Goal: Navigation & Orientation: Find specific page/section

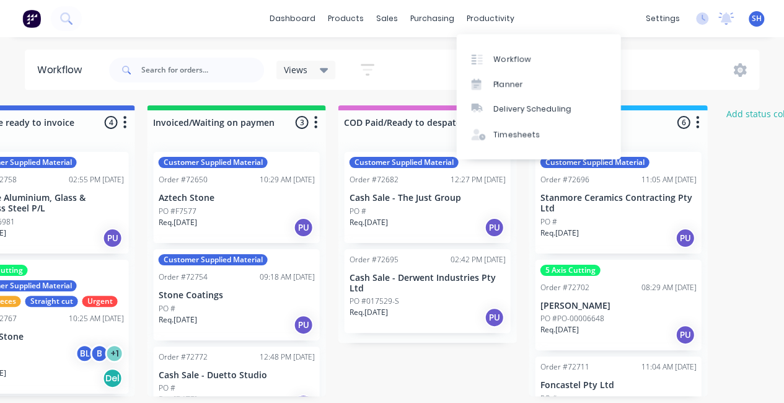
scroll to position [25, 0]
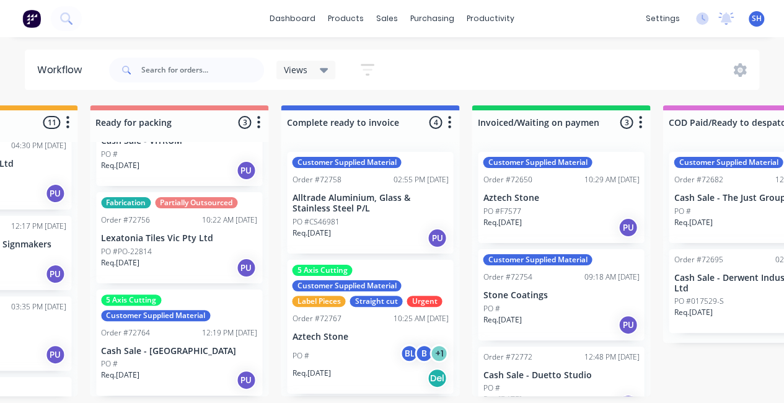
scroll to position [124, 0]
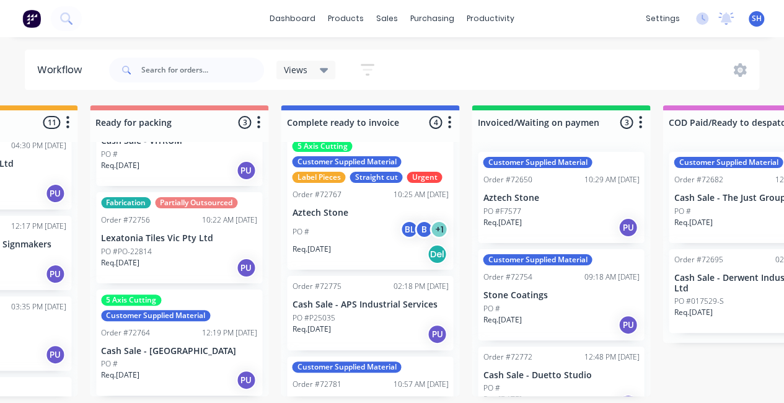
click at [383, 315] on div "Customer Supplied Material Order #72758 02:55 PM 25/08/25 Alltrade Aluminium, G…" at bounding box center [370, 269] width 178 height 254
click at [359, 307] on p "Cash Sale - APS Industrial Services" at bounding box center [370, 304] width 156 height 11
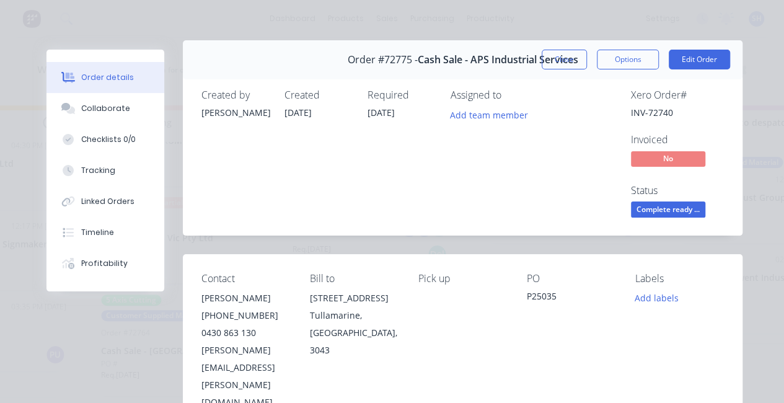
scroll to position [0, 0]
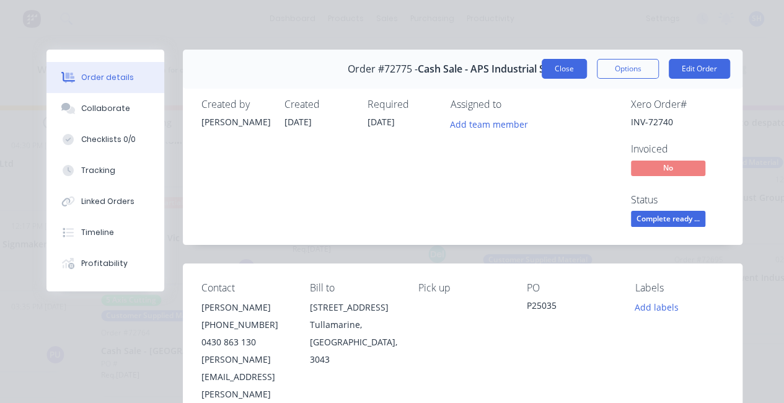
click at [573, 69] on button "Close" at bounding box center [564, 69] width 45 height 20
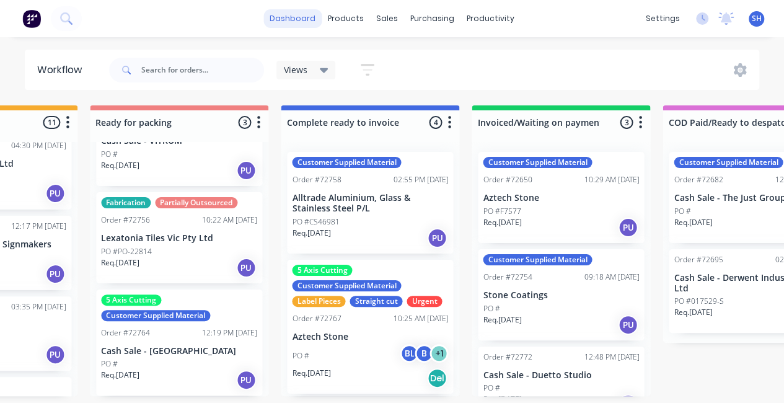
click at [289, 24] on link "dashboard" at bounding box center [292, 18] width 58 height 19
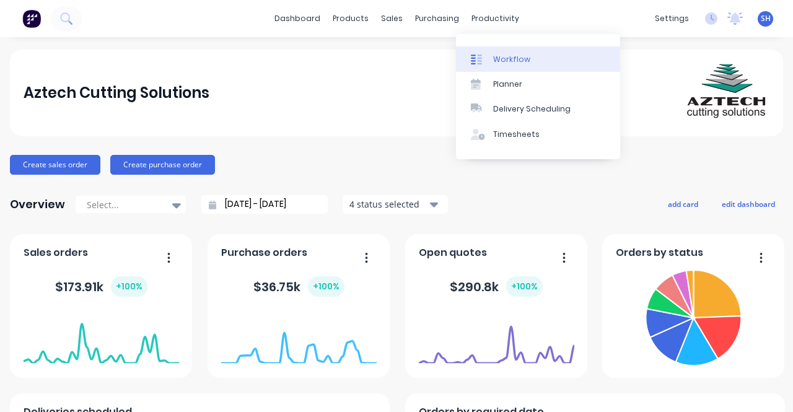
click at [499, 58] on div "Workflow" at bounding box center [511, 59] width 37 height 11
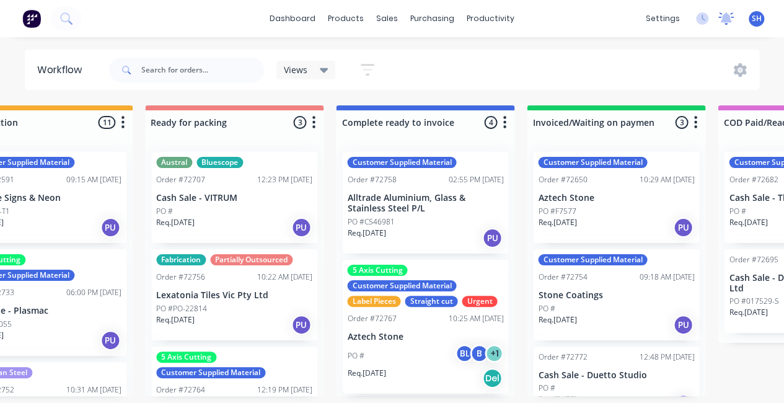
click at [726, 24] on icon at bounding box center [725, 18] width 15 height 12
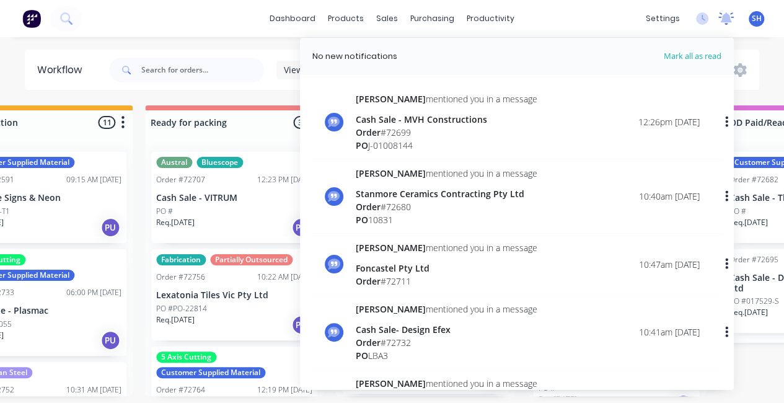
click at [725, 24] on icon at bounding box center [725, 18] width 15 height 12
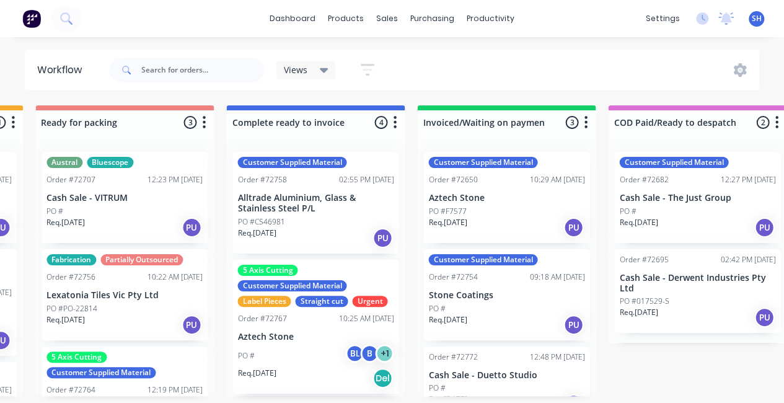
scroll to position [2, 991]
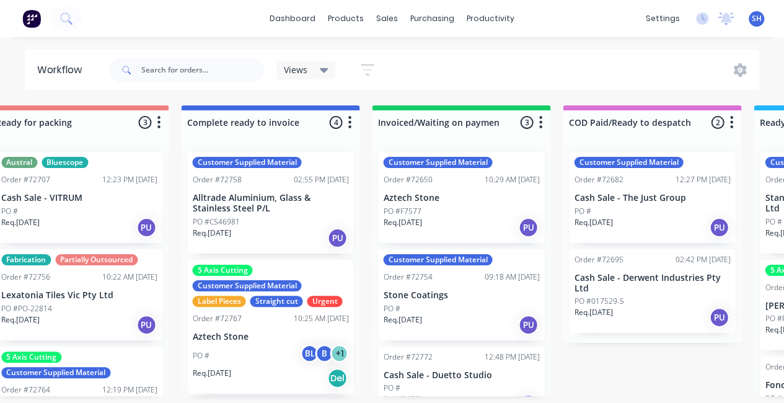
click at [459, 303] on div "PO #" at bounding box center [461, 308] width 156 height 11
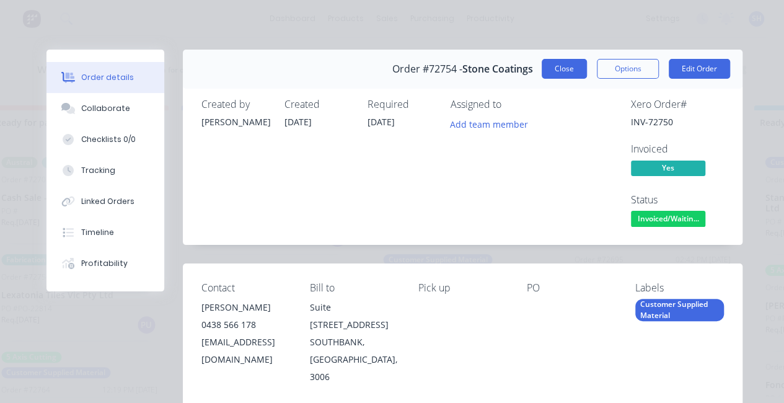
click at [550, 74] on button "Close" at bounding box center [564, 69] width 45 height 20
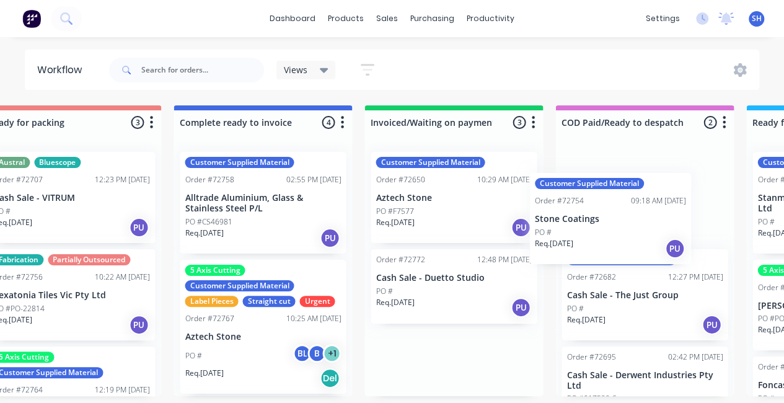
drag, startPoint x: 442, startPoint y: 319, endPoint x: 597, endPoint y: 246, distance: 171.9
click at [597, 246] on div "Submitted 0 Status colour #273444 hex #273444 Save Cancel Summaries Total order…" at bounding box center [115, 250] width 2246 height 291
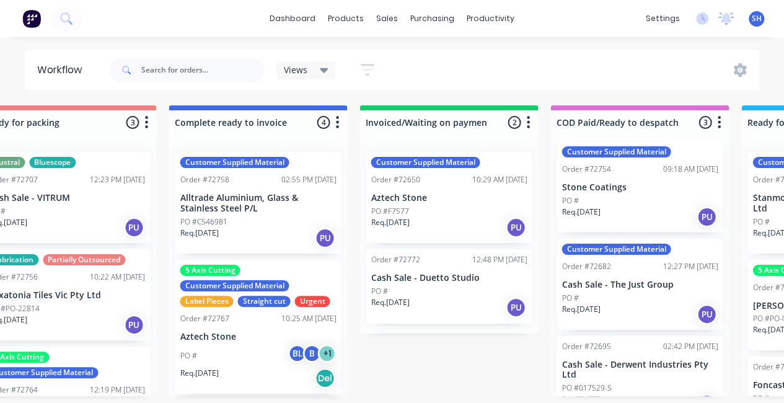
scroll to position [0, 0]
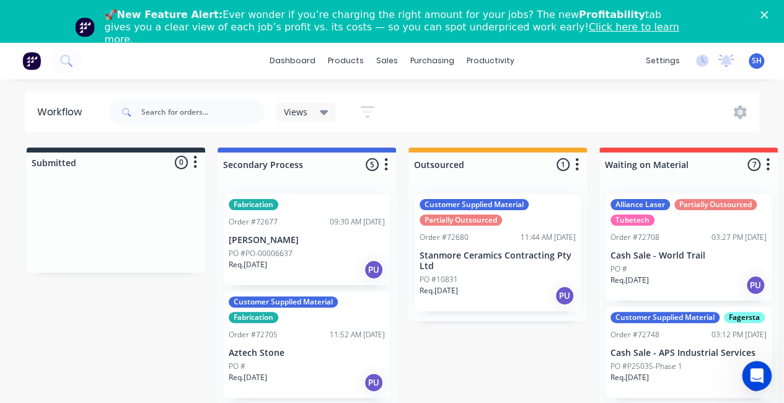
click at [534, 28] on link "Click here to learn more." at bounding box center [392, 33] width 574 height 24
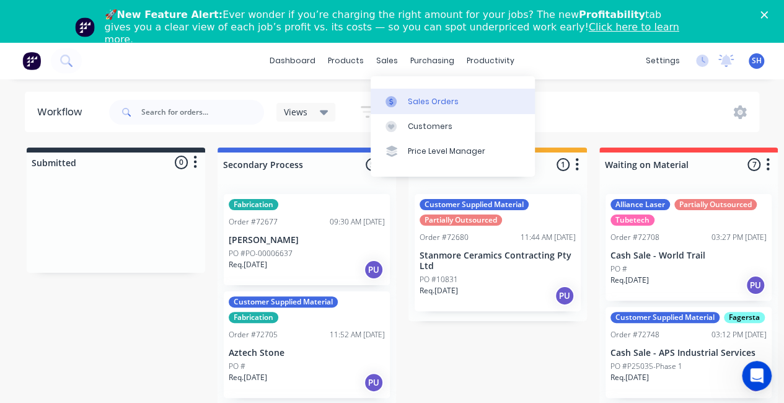
click at [419, 99] on div "Sales Orders" at bounding box center [433, 101] width 51 height 11
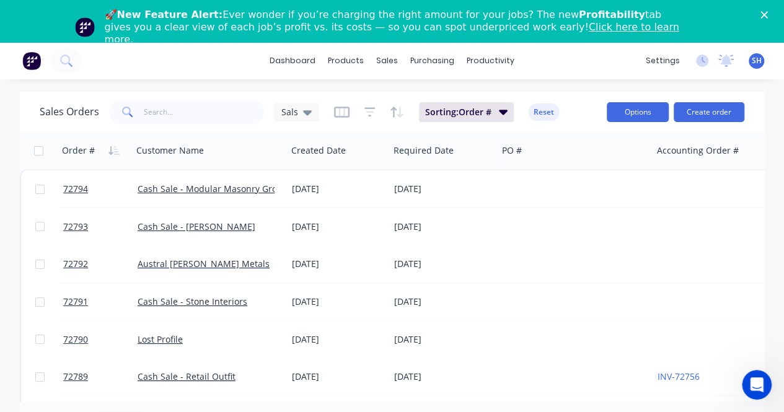
click at [645, 116] on button "Options" at bounding box center [638, 112] width 62 height 20
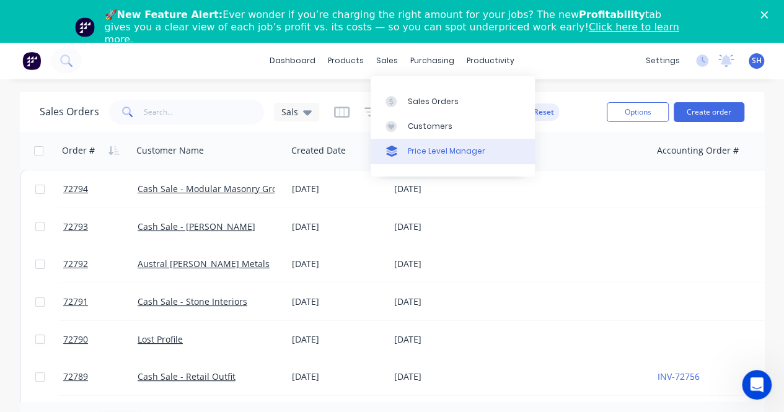
click at [421, 142] on link "Price Level Manager" at bounding box center [453, 151] width 164 height 25
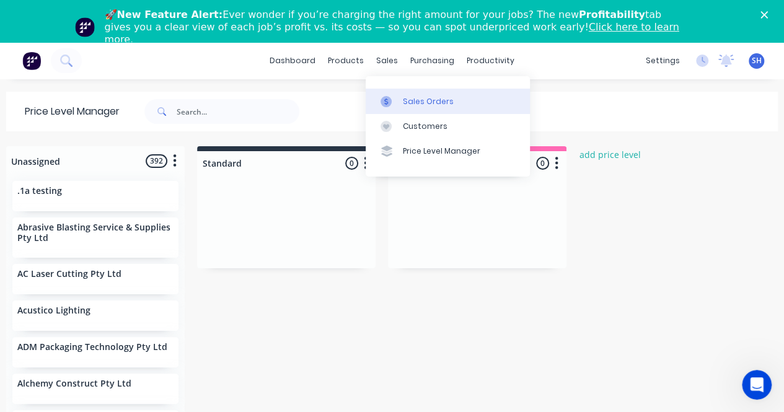
click at [445, 103] on div "Sales Orders" at bounding box center [428, 101] width 51 height 11
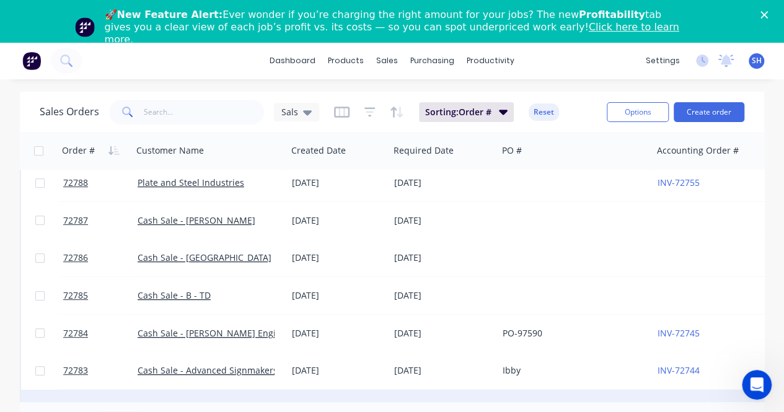
drag, startPoint x: 396, startPoint y: 395, endPoint x: 436, endPoint y: 389, distance: 40.7
click at [438, 391] on div "72794 Cash Sale - Modular Masonry Group 01 Sep 2025 01 Sep 2025 $34,595.00 Aaro…" at bounding box center [653, 407] width 1267 height 940
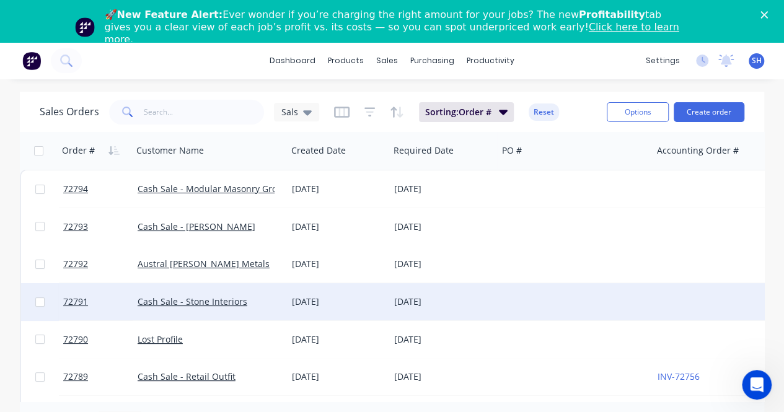
click at [423, 310] on div "29 Aug 2025" at bounding box center [443, 301] width 108 height 37
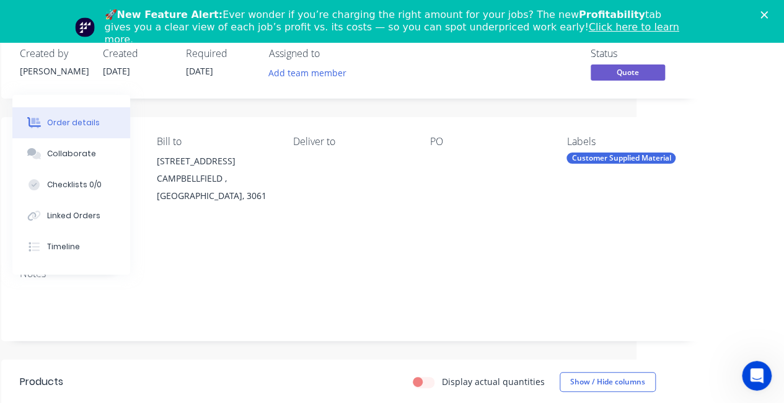
scroll to position [0, 147]
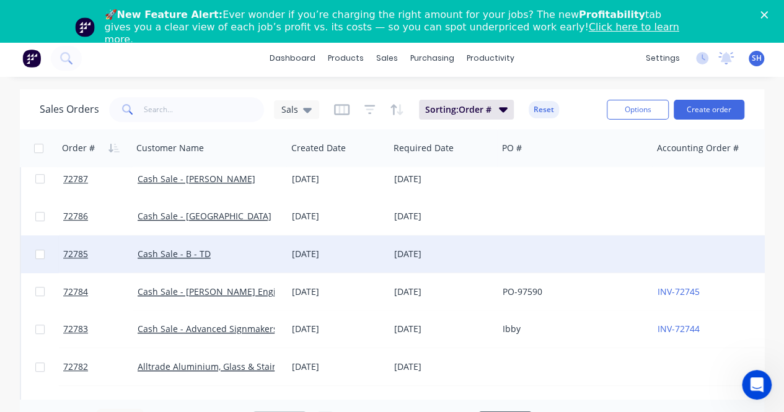
scroll to position [310, 0]
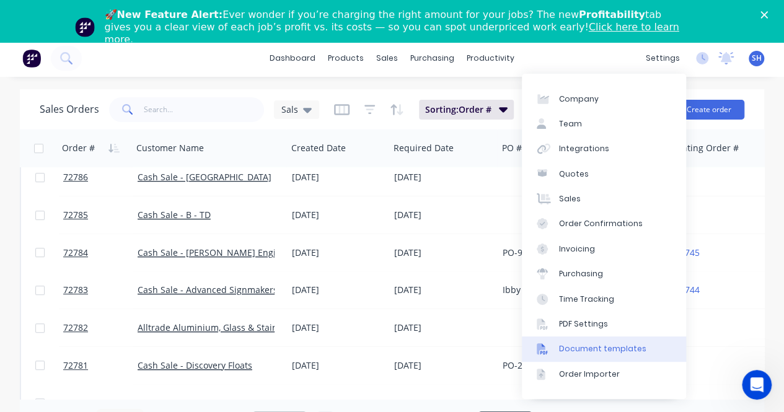
click at [595, 343] on div "Document templates" at bounding box center [602, 348] width 87 height 11
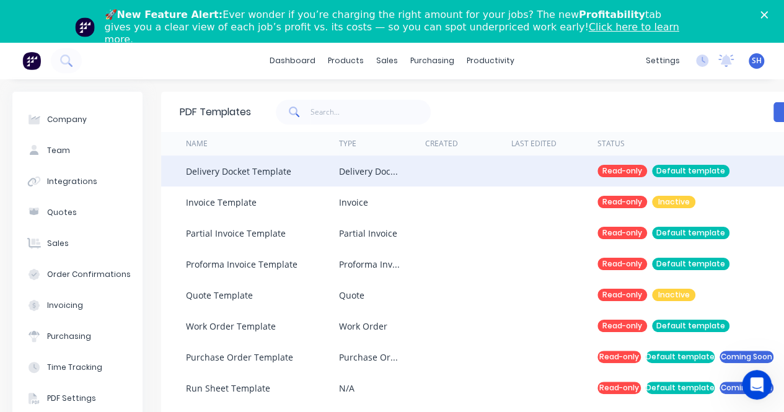
click at [422, 181] on div "Delivery Docket" at bounding box center [382, 171] width 86 height 31
click at [303, 172] on div "Delivery Docket Template" at bounding box center [262, 171] width 153 height 31
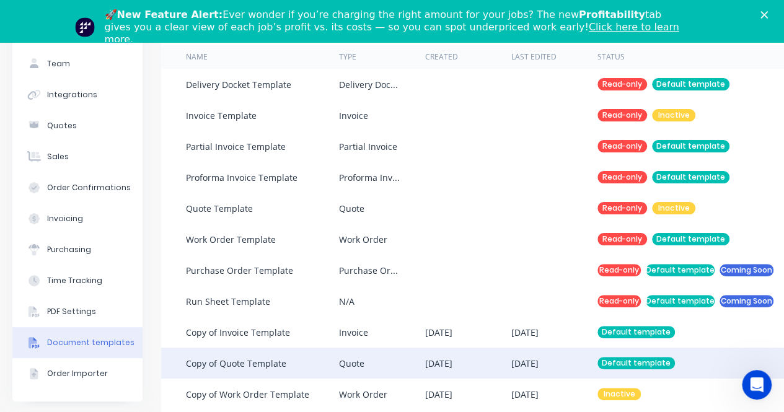
scroll to position [42, 0]
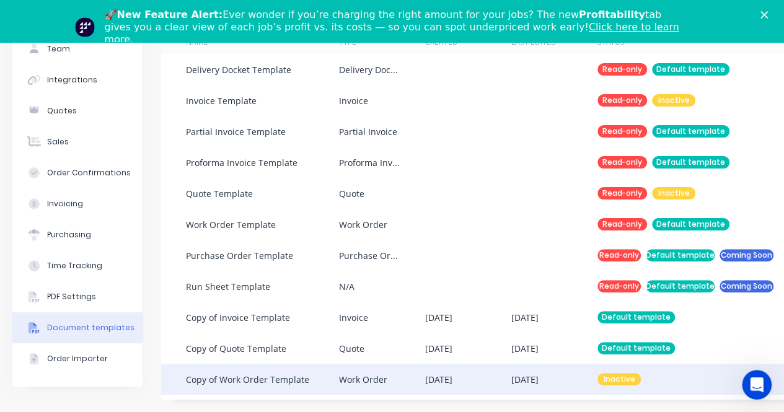
click at [485, 369] on div "[DATE]" at bounding box center [468, 379] width 86 height 31
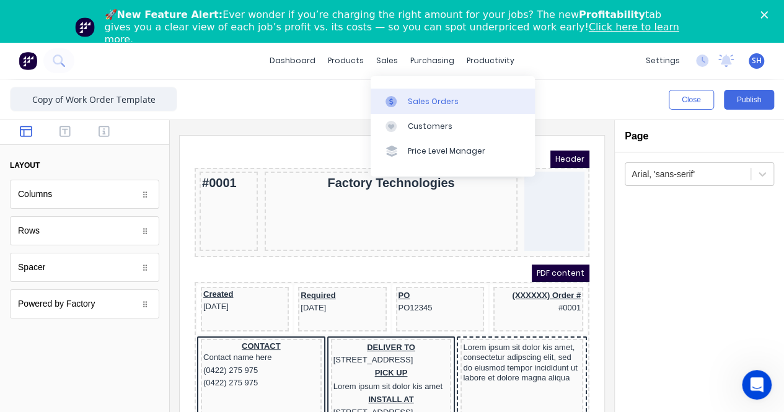
click at [421, 103] on div "Sales Orders" at bounding box center [433, 101] width 51 height 11
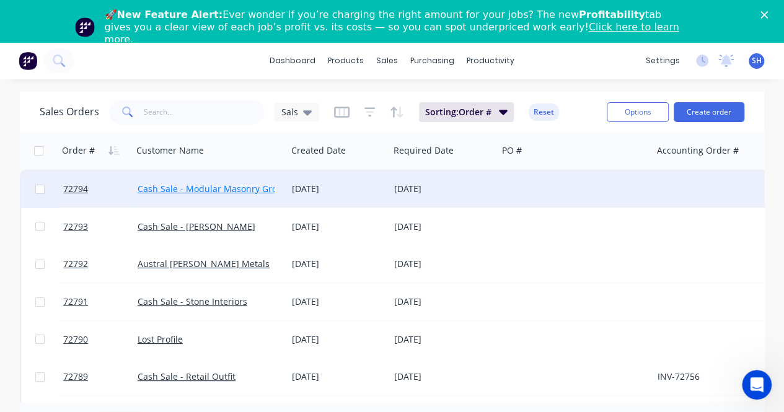
click at [156, 192] on link "Cash Sale - Modular Masonry Group" at bounding box center [213, 189] width 151 height 12
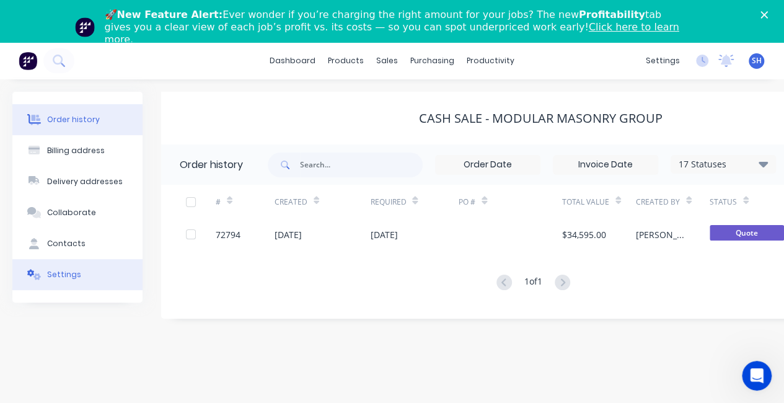
click at [89, 275] on button "Settings" at bounding box center [77, 274] width 130 height 31
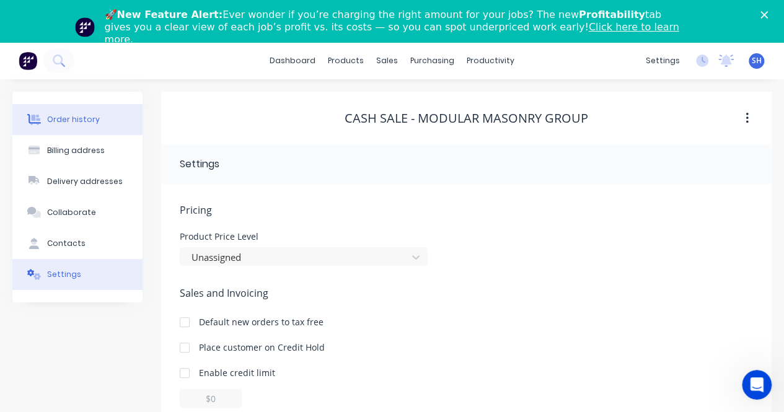
click at [70, 123] on div "Order history" at bounding box center [73, 119] width 53 height 11
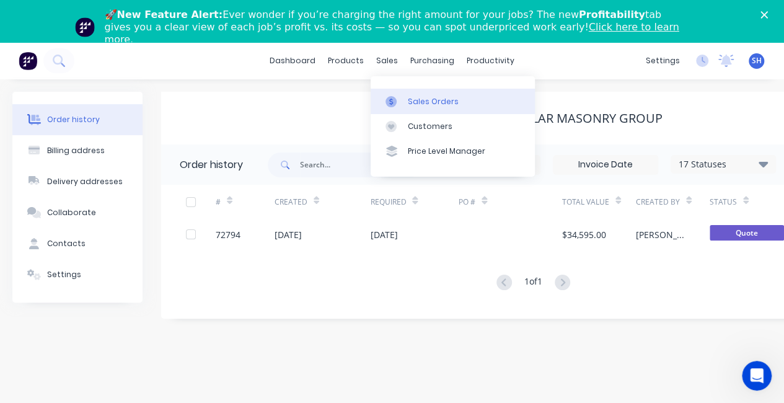
click at [420, 101] on div "Sales Orders" at bounding box center [433, 101] width 51 height 11
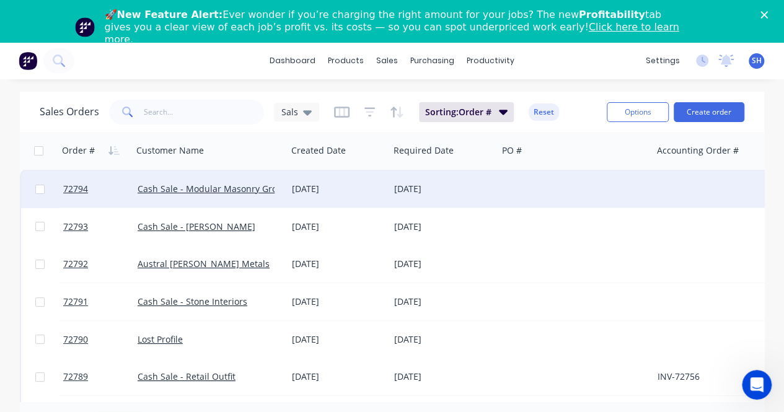
click at [365, 190] on div "01 Sep 2025" at bounding box center [338, 189] width 92 height 12
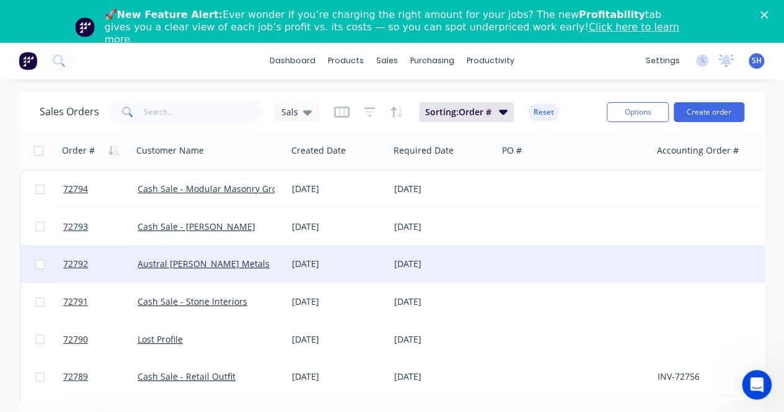
click at [286, 276] on div "Austral Wright Metals" at bounding box center [210, 263] width 154 height 37
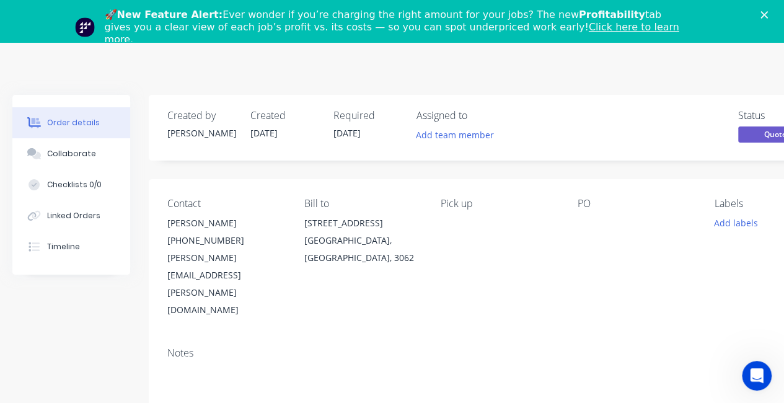
click at [772, 19] on div "🚀 New Feature Alert: Ever wonder if you’re charging the right amount for your j…" at bounding box center [392, 27] width 784 height 45
click at [768, 16] on icon "Close" at bounding box center [763, 14] width 7 height 7
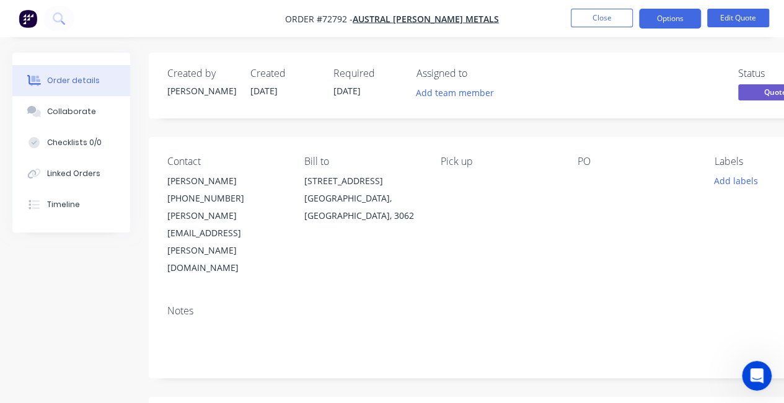
click at [594, 30] on nav "Order #72792 - Austral Wright Metals Close Options Edit Quote" at bounding box center [392, 18] width 784 height 37
click at [592, 20] on button "Close" at bounding box center [602, 18] width 62 height 19
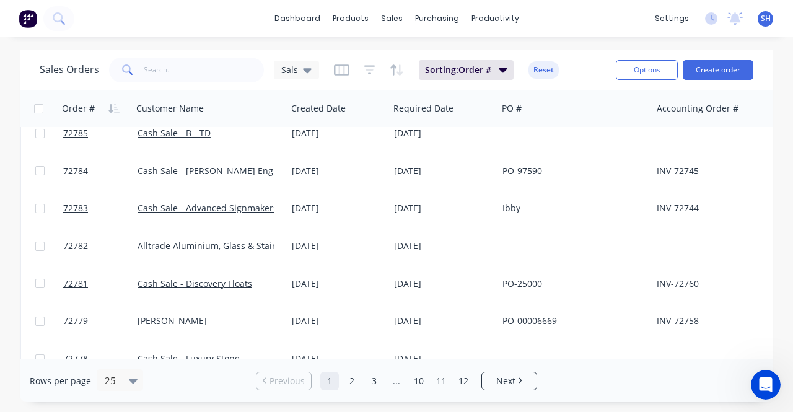
scroll to position [372, 0]
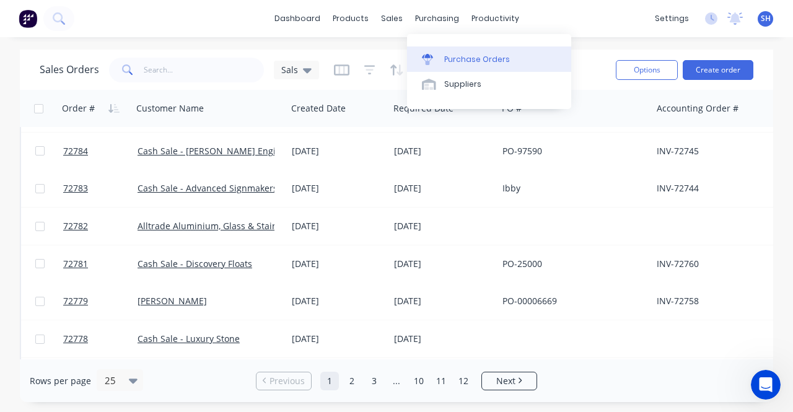
click at [457, 51] on link "Purchase Orders" at bounding box center [489, 58] width 164 height 25
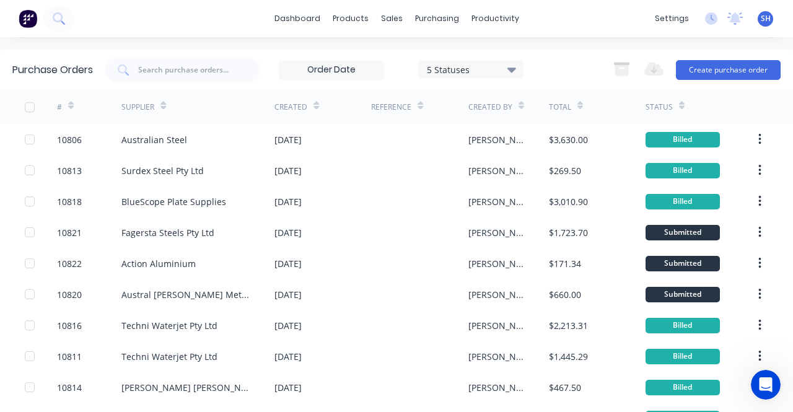
click at [71, 99] on div at bounding box center [71, 105] width 6 height 19
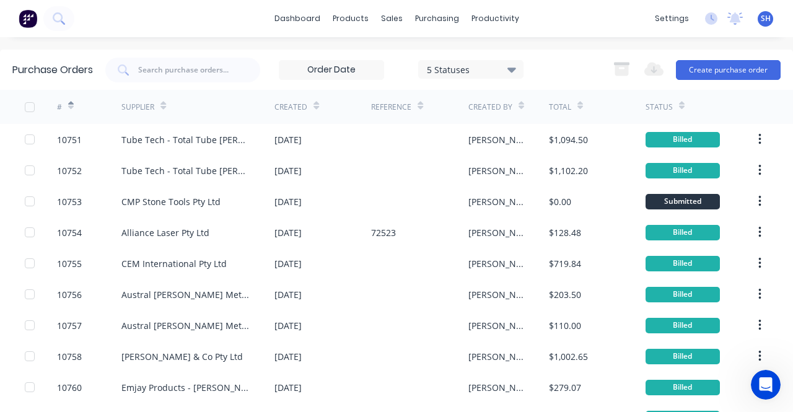
click at [72, 100] on div at bounding box center [71, 105] width 6 height 19
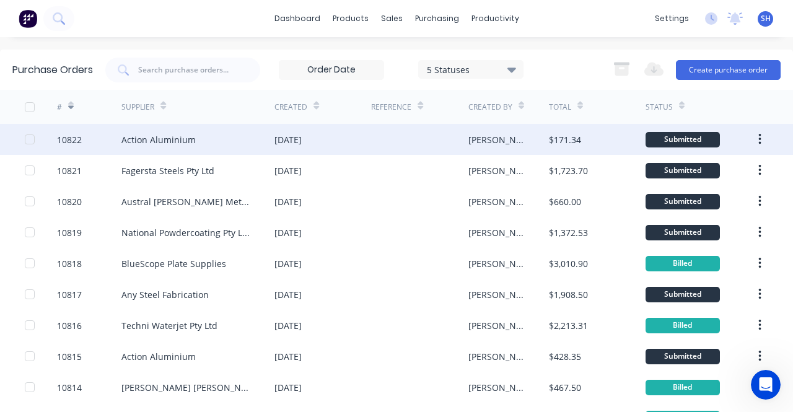
click at [252, 151] on div "Action Aluminium" at bounding box center [197, 139] width 153 height 31
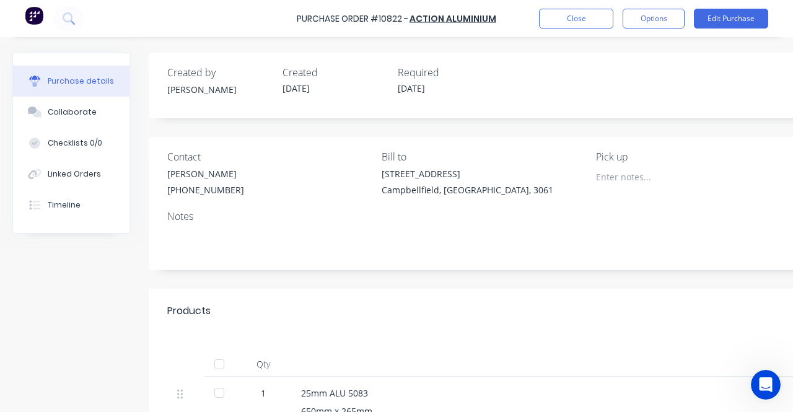
scroll to position [124, 0]
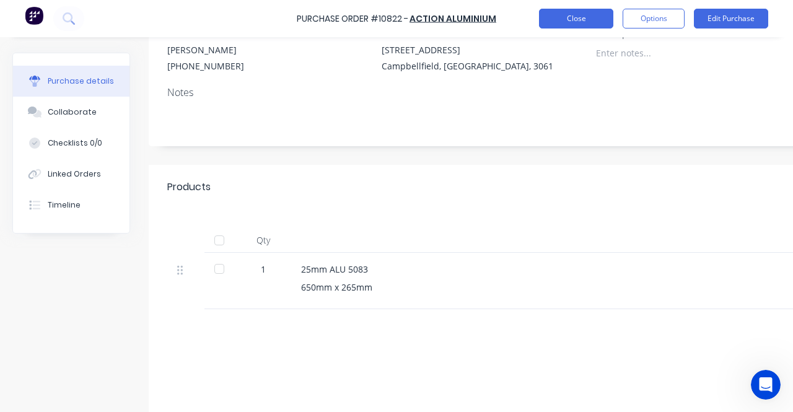
click at [576, 20] on button "Close" at bounding box center [576, 19] width 74 height 20
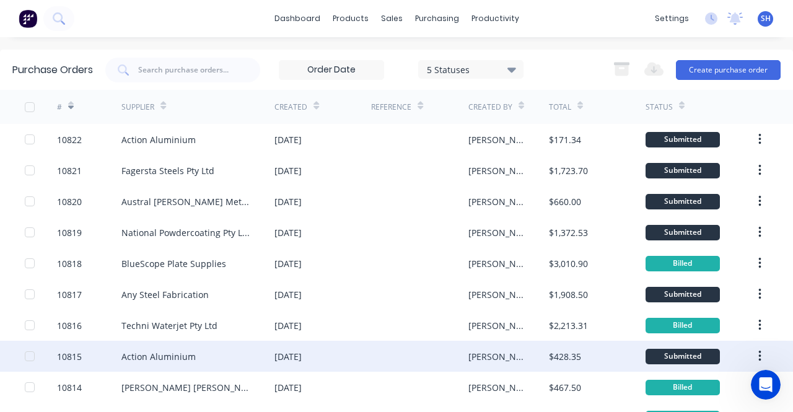
click at [356, 364] on div "26 Aug 2025" at bounding box center [323, 356] width 97 height 31
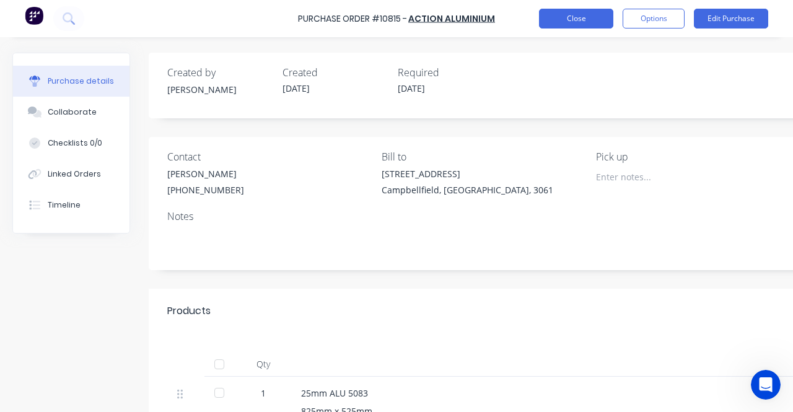
click at [584, 21] on button "Close" at bounding box center [576, 19] width 74 height 20
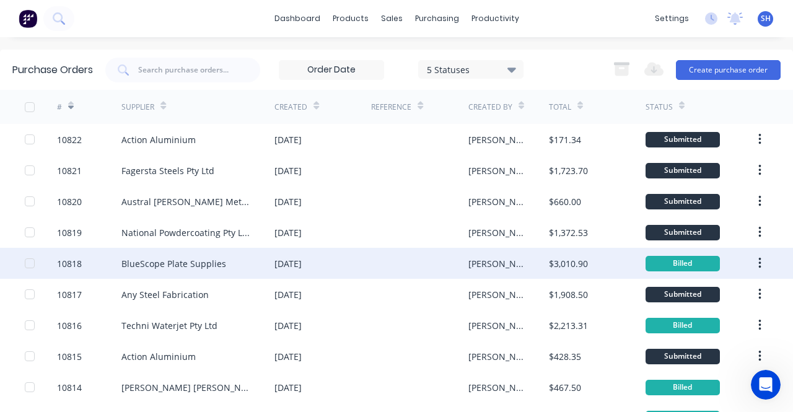
click at [385, 273] on div at bounding box center [419, 263] width 97 height 31
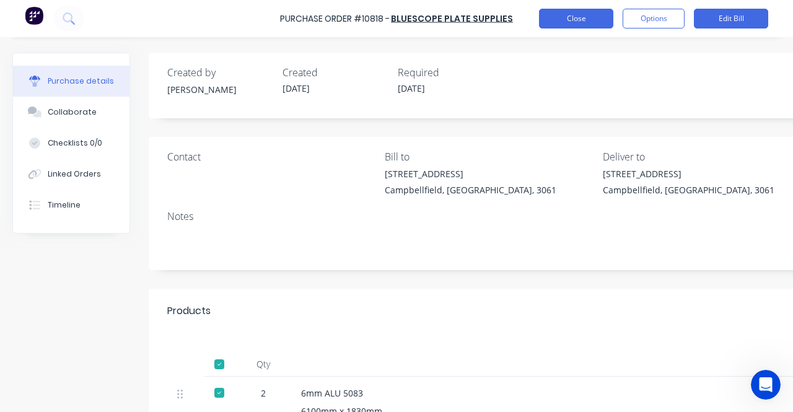
click at [585, 17] on button "Close" at bounding box center [576, 19] width 74 height 20
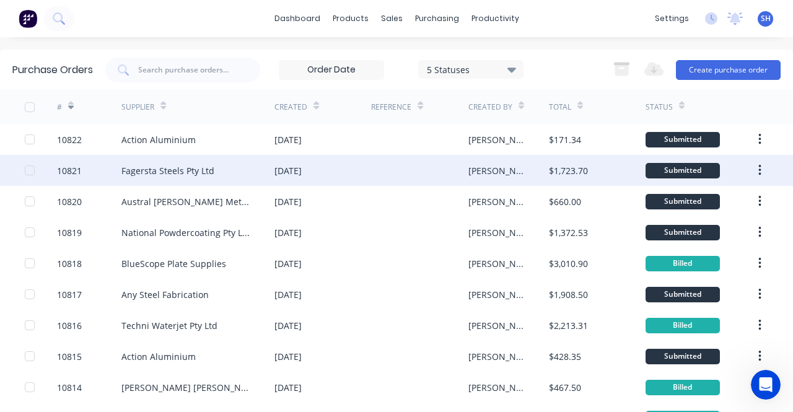
click at [358, 175] on div "28 Aug 2025" at bounding box center [323, 170] width 97 height 31
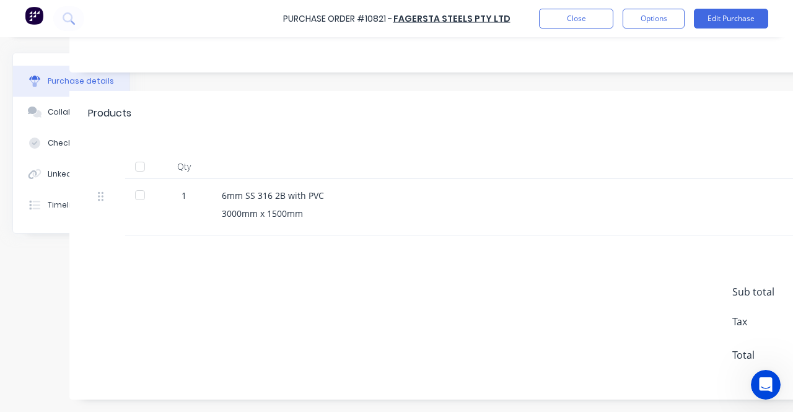
scroll to position [217, 0]
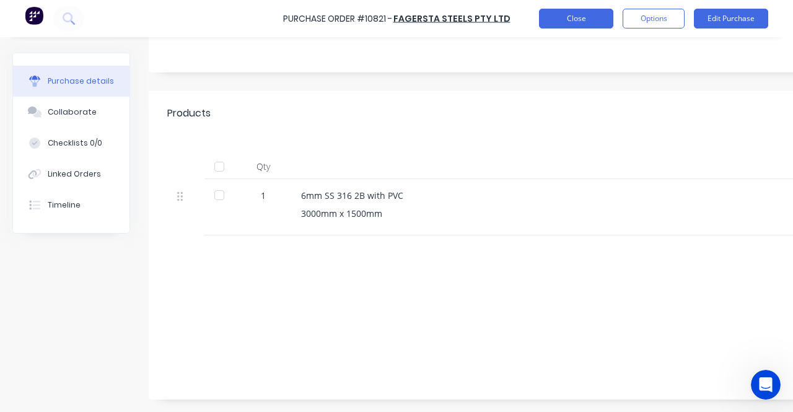
click at [590, 9] on button "Close" at bounding box center [576, 19] width 74 height 20
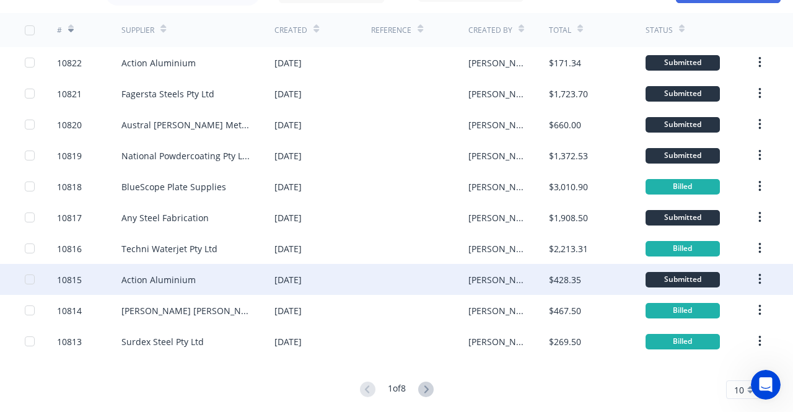
scroll to position [94, 0]
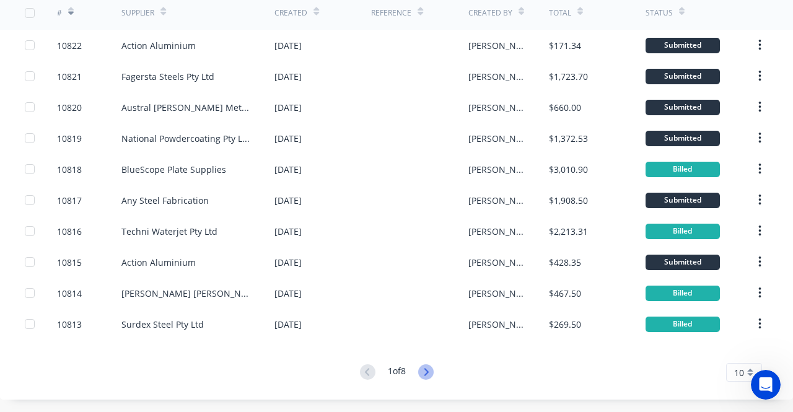
click at [424, 370] on icon at bounding box center [426, 371] width 4 height 7
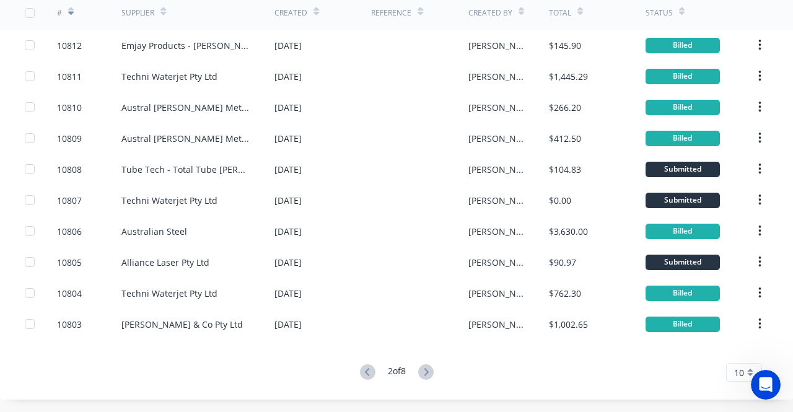
click at [363, 374] on icon at bounding box center [367, 371] width 15 height 15
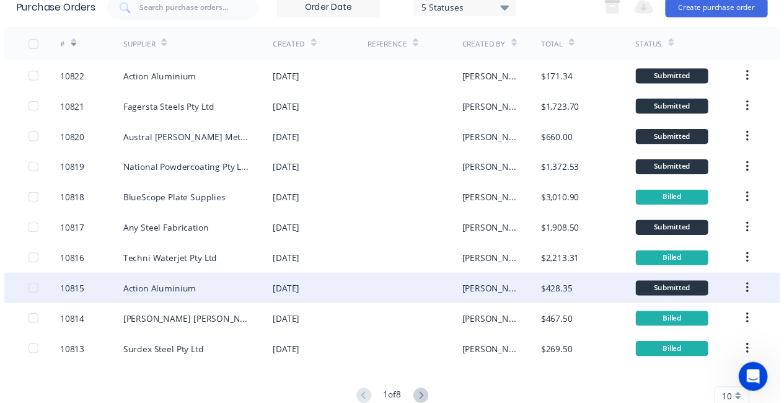
scroll to position [0, 0]
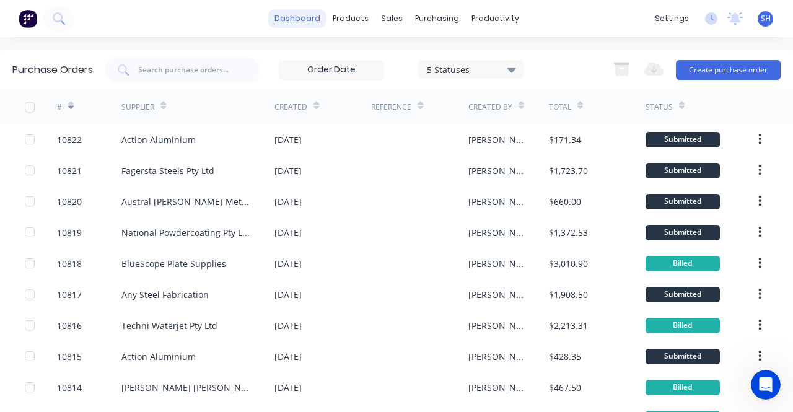
click at [292, 22] on link "dashboard" at bounding box center [297, 18] width 58 height 19
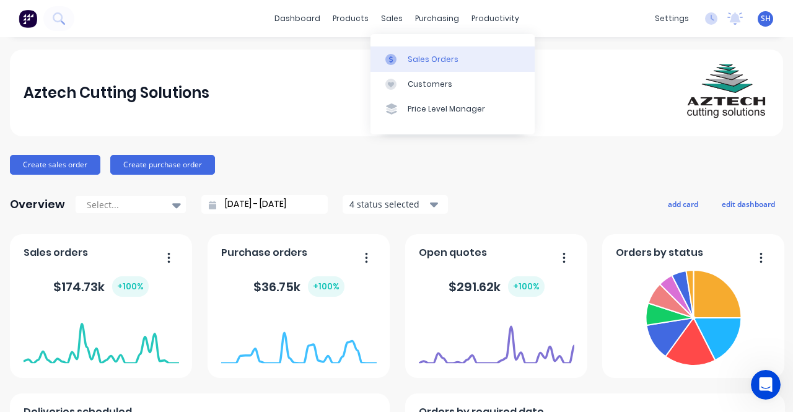
click at [416, 58] on div "Sales Orders" at bounding box center [433, 59] width 51 height 11
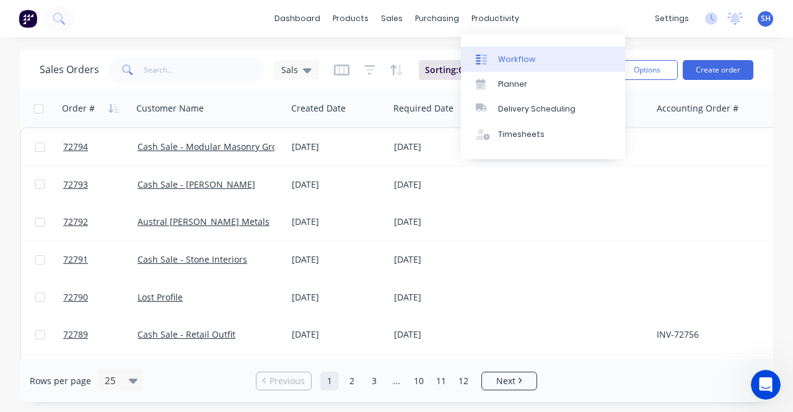
click at [516, 48] on link "Workflow" at bounding box center [543, 58] width 164 height 25
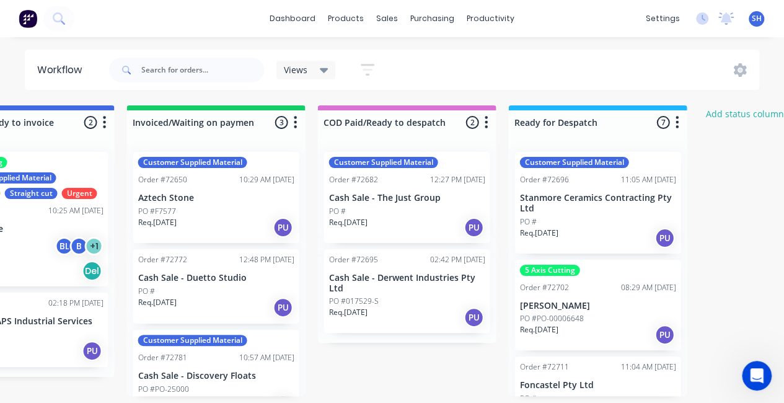
scroll to position [0, 1237]
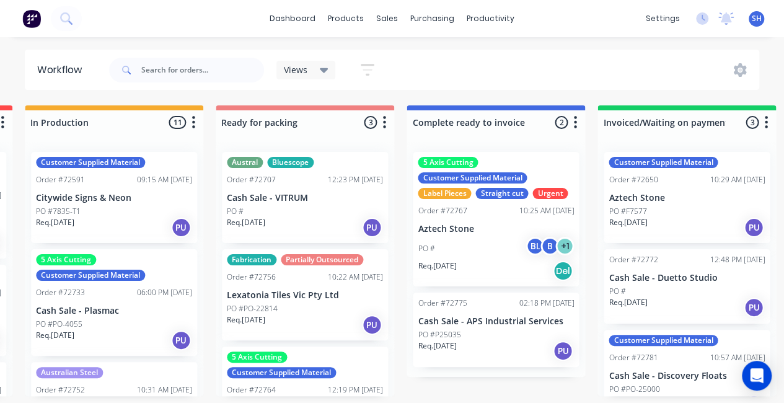
scroll to position [0, 765]
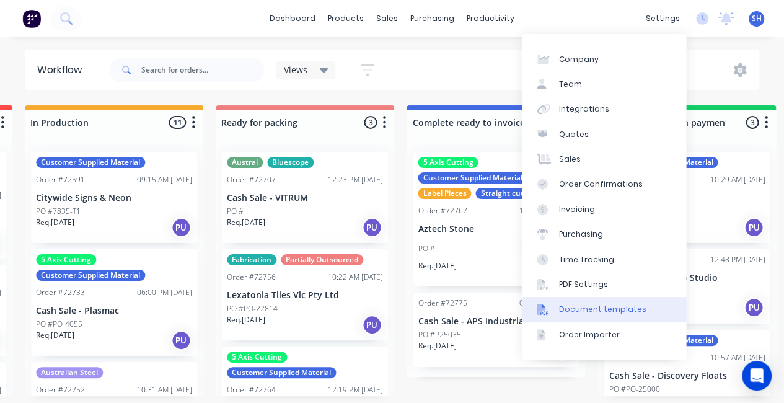
click at [569, 304] on div "Document templates" at bounding box center [602, 309] width 87 height 11
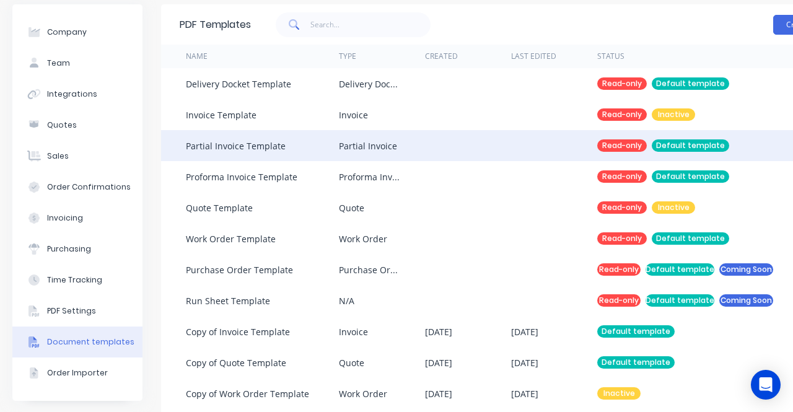
scroll to position [62, 0]
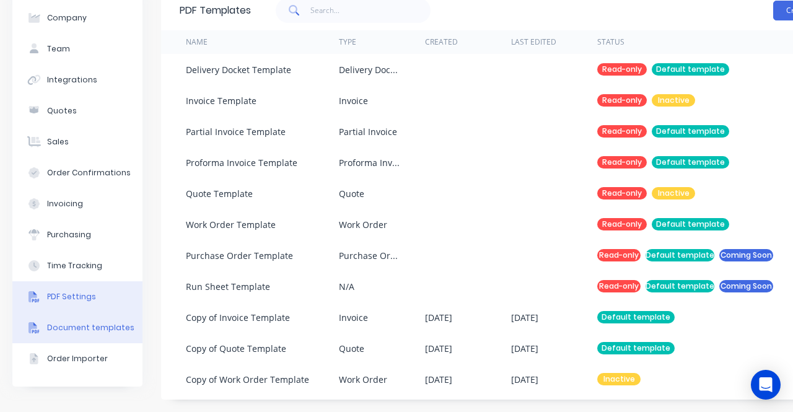
click at [69, 306] on button "PDF Settings" at bounding box center [77, 296] width 130 height 31
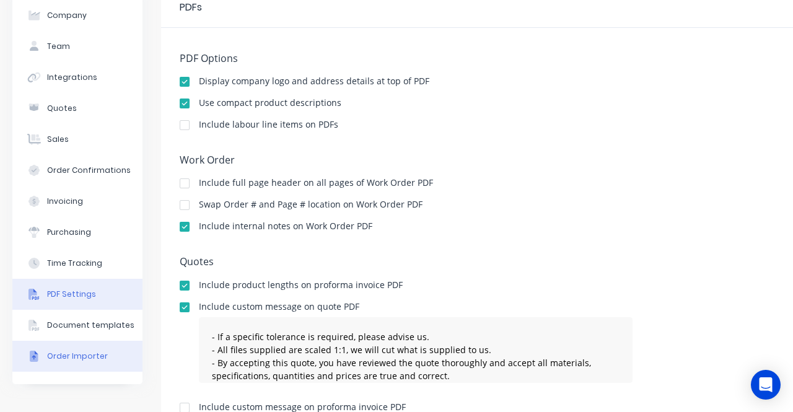
scroll to position [124, 0]
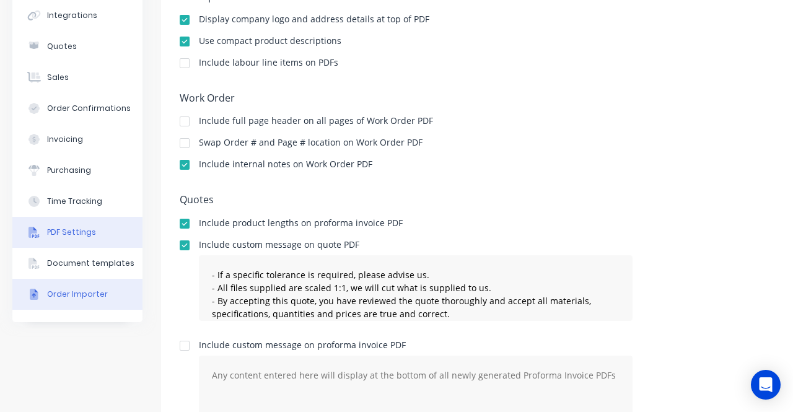
click at [45, 296] on button "Order Importer" at bounding box center [77, 294] width 130 height 31
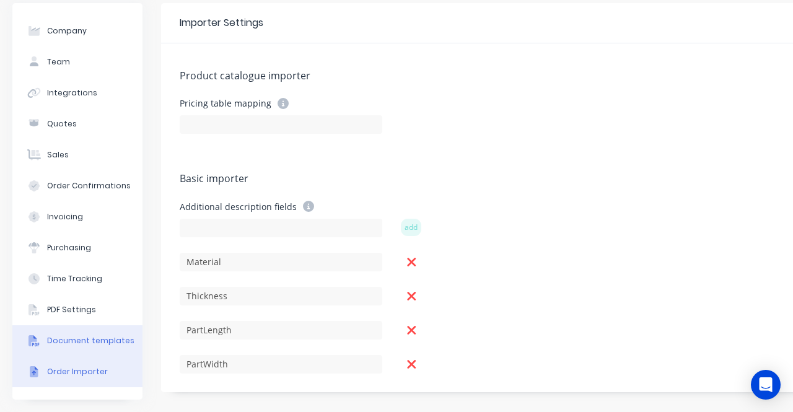
click at [97, 335] on div "Document templates" at bounding box center [90, 340] width 87 height 11
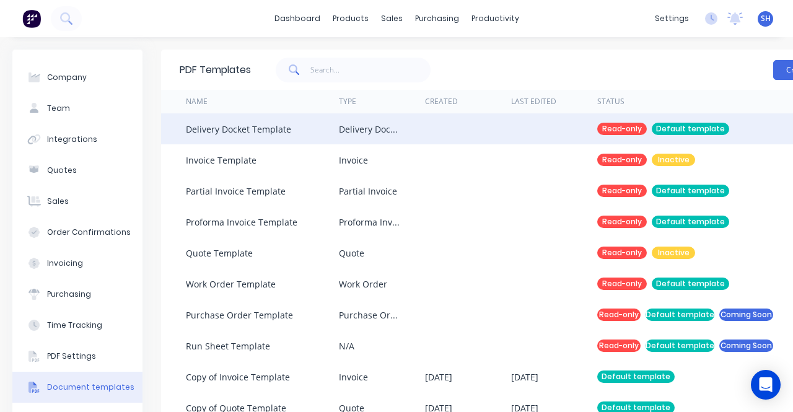
click at [680, 128] on div "Default template" at bounding box center [690, 129] width 77 height 12
click at [382, 123] on div "Delivery Docket" at bounding box center [369, 129] width 61 height 13
click at [260, 128] on div "Delivery Docket Template" at bounding box center [238, 129] width 105 height 13
drag, startPoint x: 198, startPoint y: 126, endPoint x: 218, endPoint y: 139, distance: 24.1
click at [199, 128] on div "Delivery Docket Template" at bounding box center [238, 129] width 105 height 13
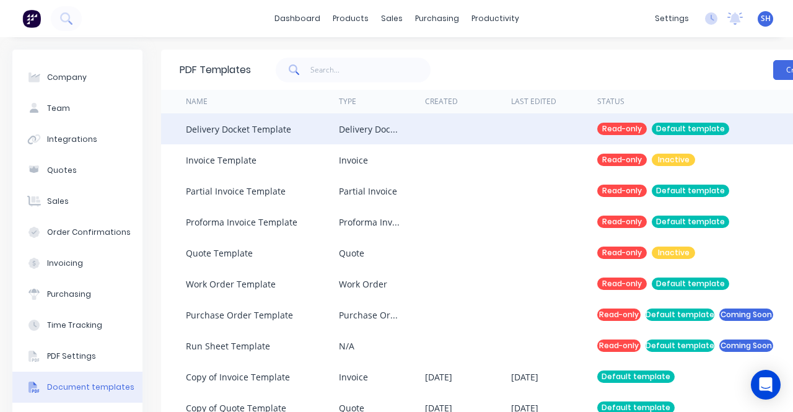
click at [250, 137] on div "Delivery Docket Template" at bounding box center [262, 128] width 153 height 31
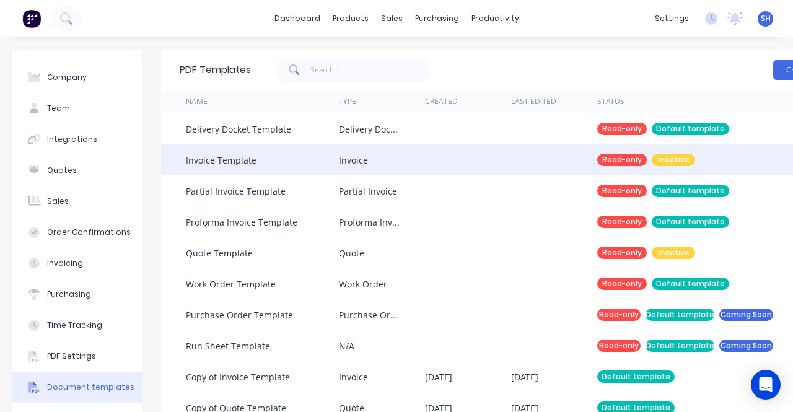
click at [248, 162] on div "Invoice Template" at bounding box center [221, 160] width 71 height 13
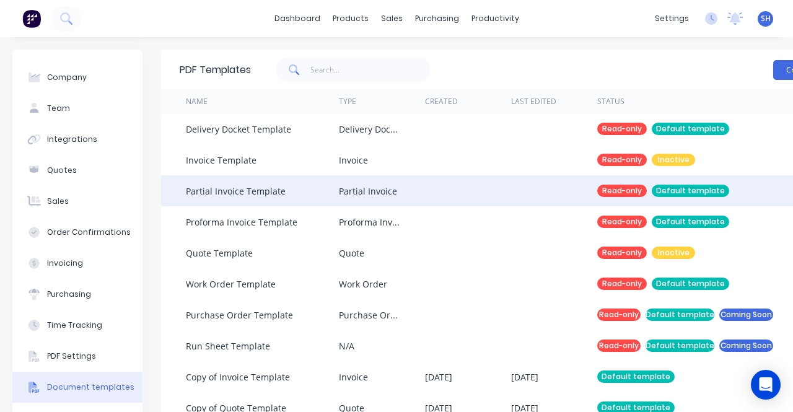
click at [249, 200] on div "Partial Invoice Template" at bounding box center [262, 190] width 153 height 31
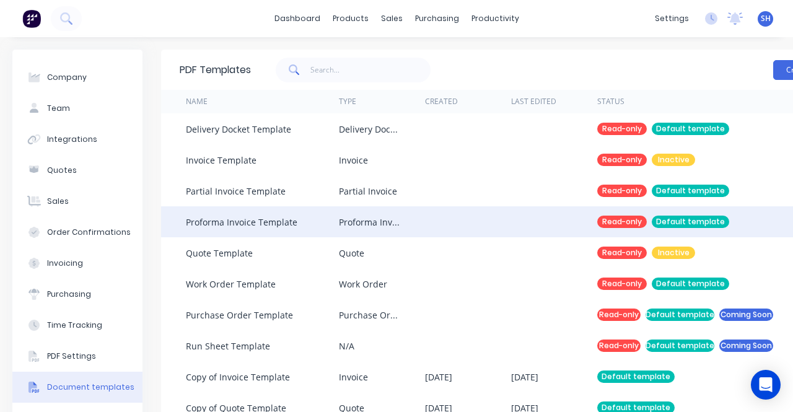
click at [250, 229] on div "Proforma Invoice Template" at bounding box center [262, 221] width 153 height 31
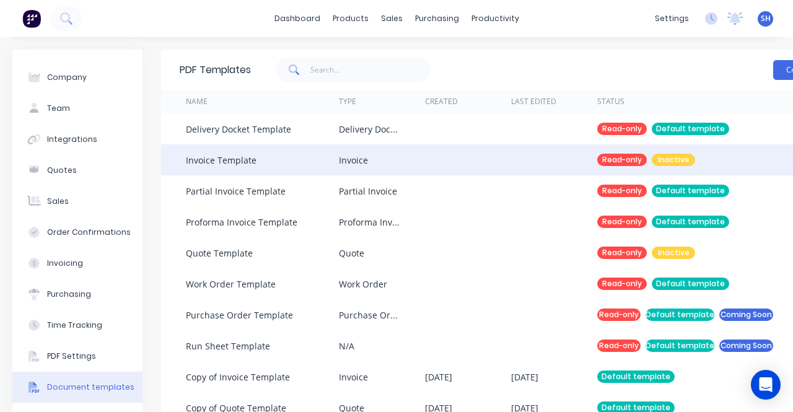
click at [243, 145] on div "Invoice Template" at bounding box center [262, 159] width 153 height 31
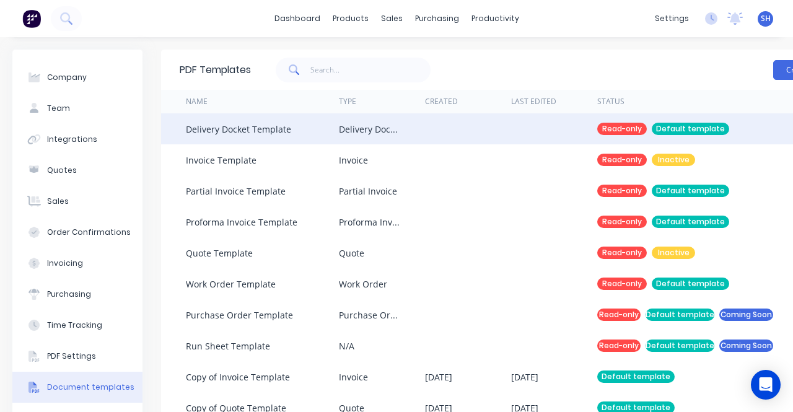
click at [262, 134] on div "Delivery Docket Template" at bounding box center [238, 129] width 105 height 13
